Goal: Task Accomplishment & Management: Manage account settings

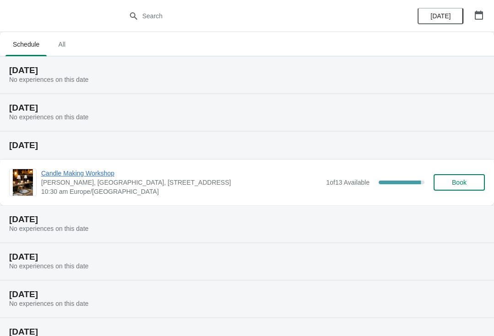
click at [96, 176] on span "Candle Making Workshop" at bounding box center [181, 173] width 280 height 9
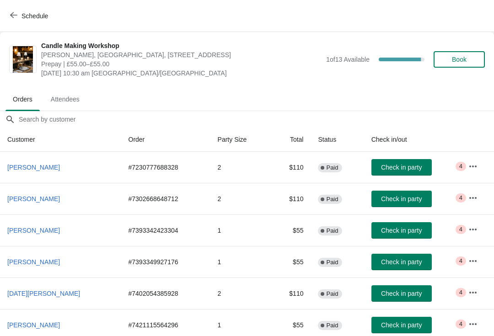
click at [59, 102] on span "Attendees" at bounding box center [64, 99] width 43 height 16
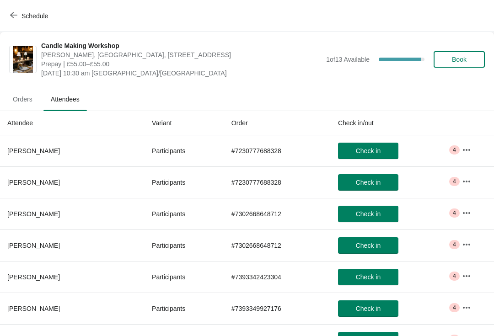
click at [465, 149] on icon "button" at bounding box center [466, 149] width 9 height 9
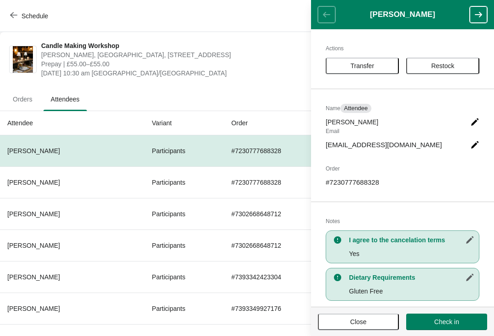
click at [477, 20] on button "button" at bounding box center [478, 14] width 17 height 16
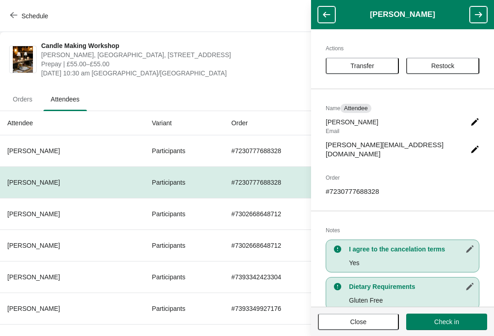
click at [476, 19] on icon "button" at bounding box center [478, 14] width 9 height 9
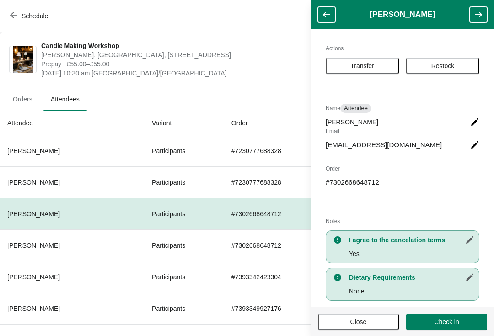
click at [481, 18] on icon "button" at bounding box center [478, 14] width 9 height 9
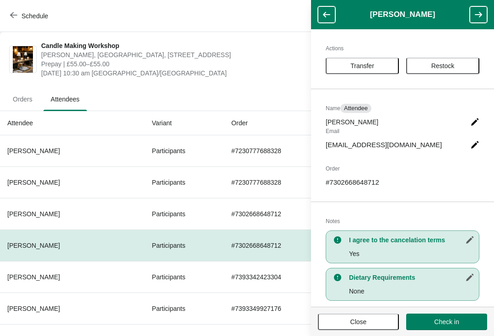
click at [476, 20] on button "button" at bounding box center [478, 14] width 17 height 16
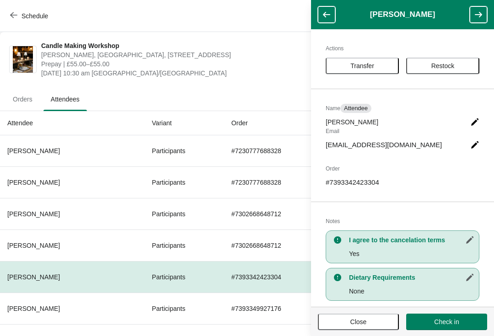
click at [477, 19] on button "button" at bounding box center [478, 14] width 17 height 16
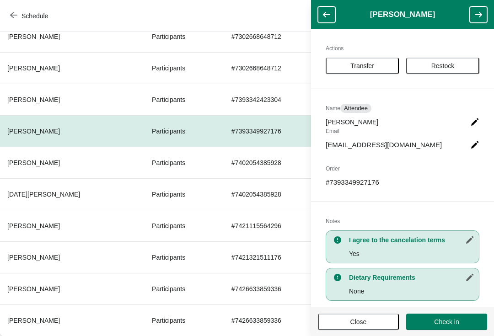
scroll to position [177, 0]
click at [479, 17] on icon "button" at bounding box center [478, 14] width 7 height 5
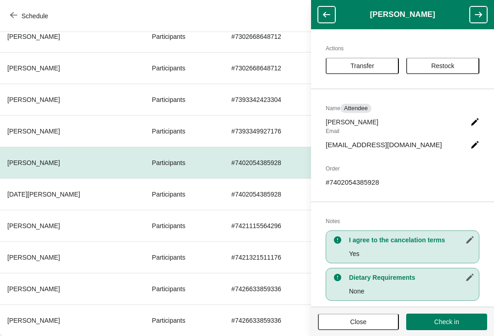
click at [481, 16] on icon "button" at bounding box center [478, 14] width 7 height 5
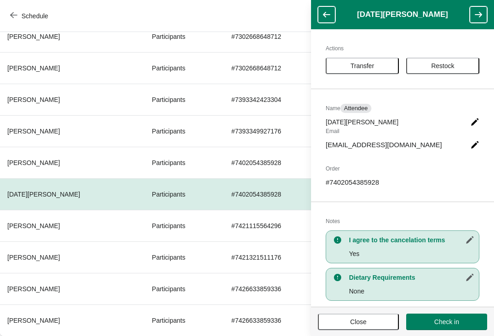
click at [481, 15] on icon "button" at bounding box center [478, 14] width 7 height 5
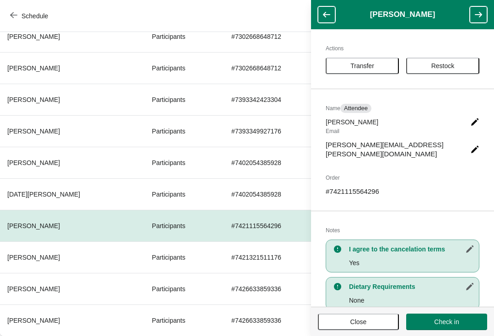
click at [480, 16] on icon "button" at bounding box center [478, 14] width 7 height 5
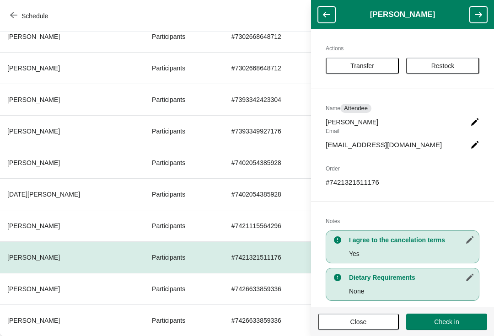
click at [482, 15] on icon "button" at bounding box center [478, 14] width 7 height 5
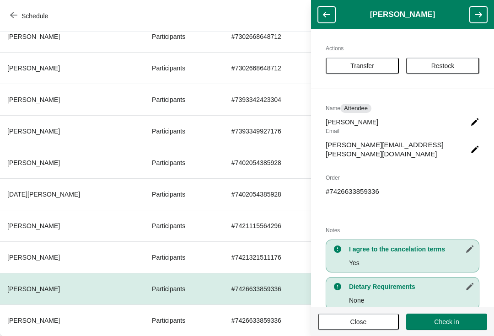
click at [481, 15] on icon "button" at bounding box center [478, 14] width 7 height 5
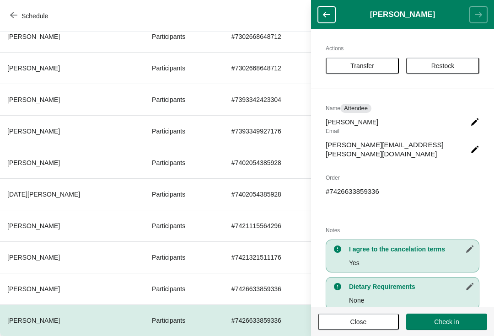
click at [327, 14] on icon "button" at bounding box center [326, 14] width 7 height 5
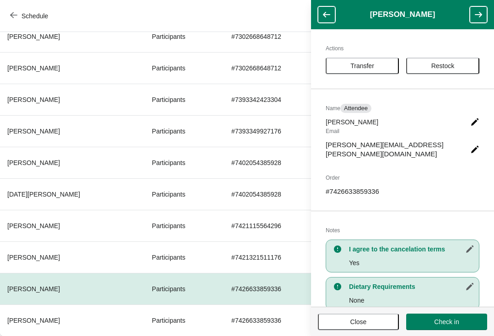
click at [368, 326] on button "Close" at bounding box center [358, 322] width 81 height 16
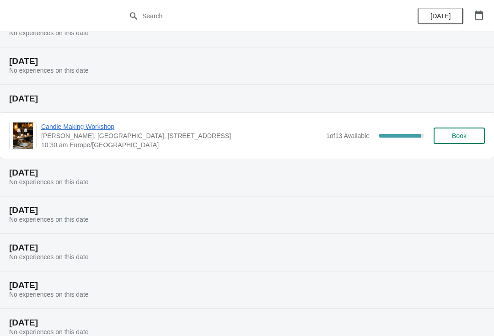
scroll to position [55, 0]
